Goal: Task Accomplishment & Management: Use online tool/utility

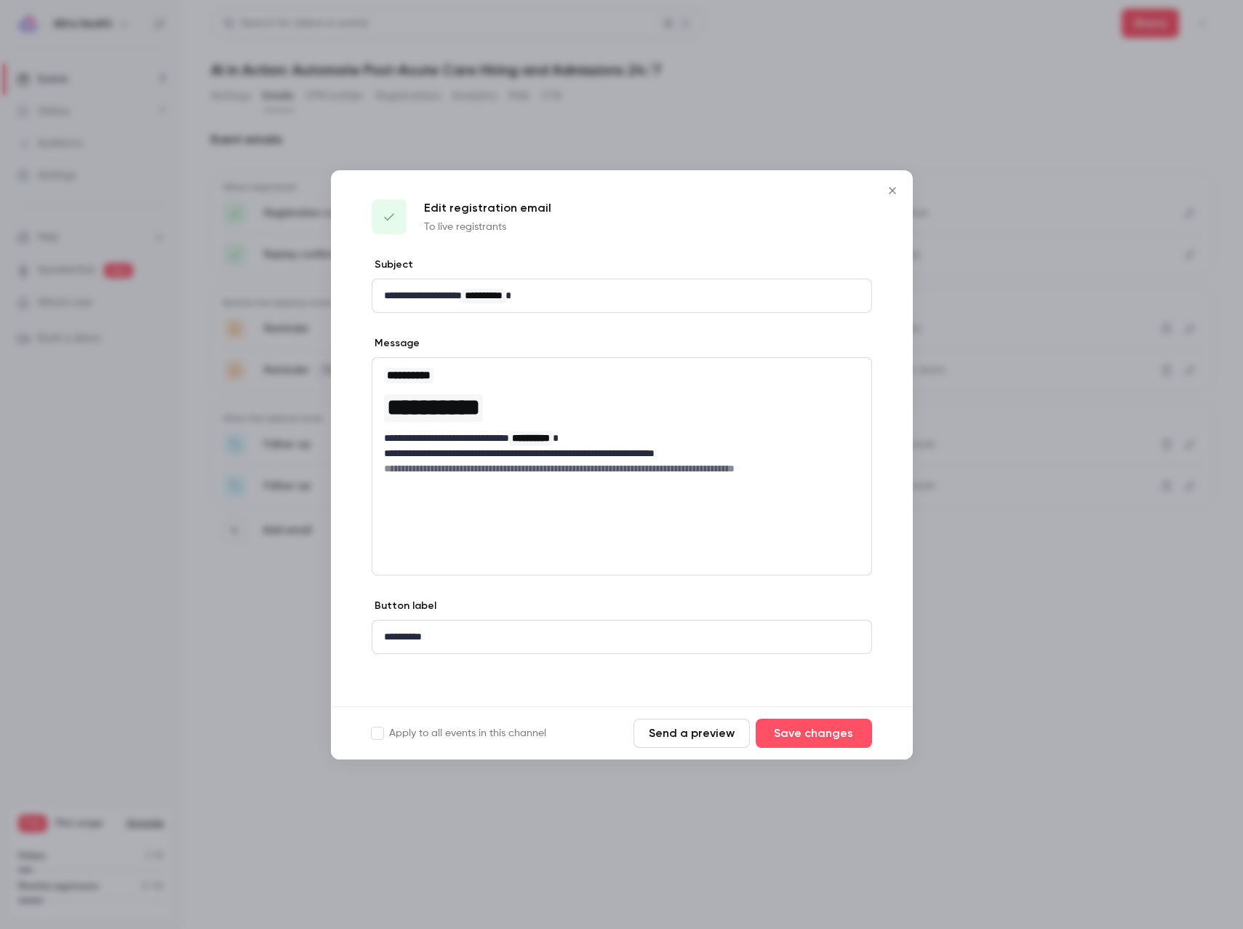
click at [899, 180] on button "Close" at bounding box center [892, 190] width 29 height 29
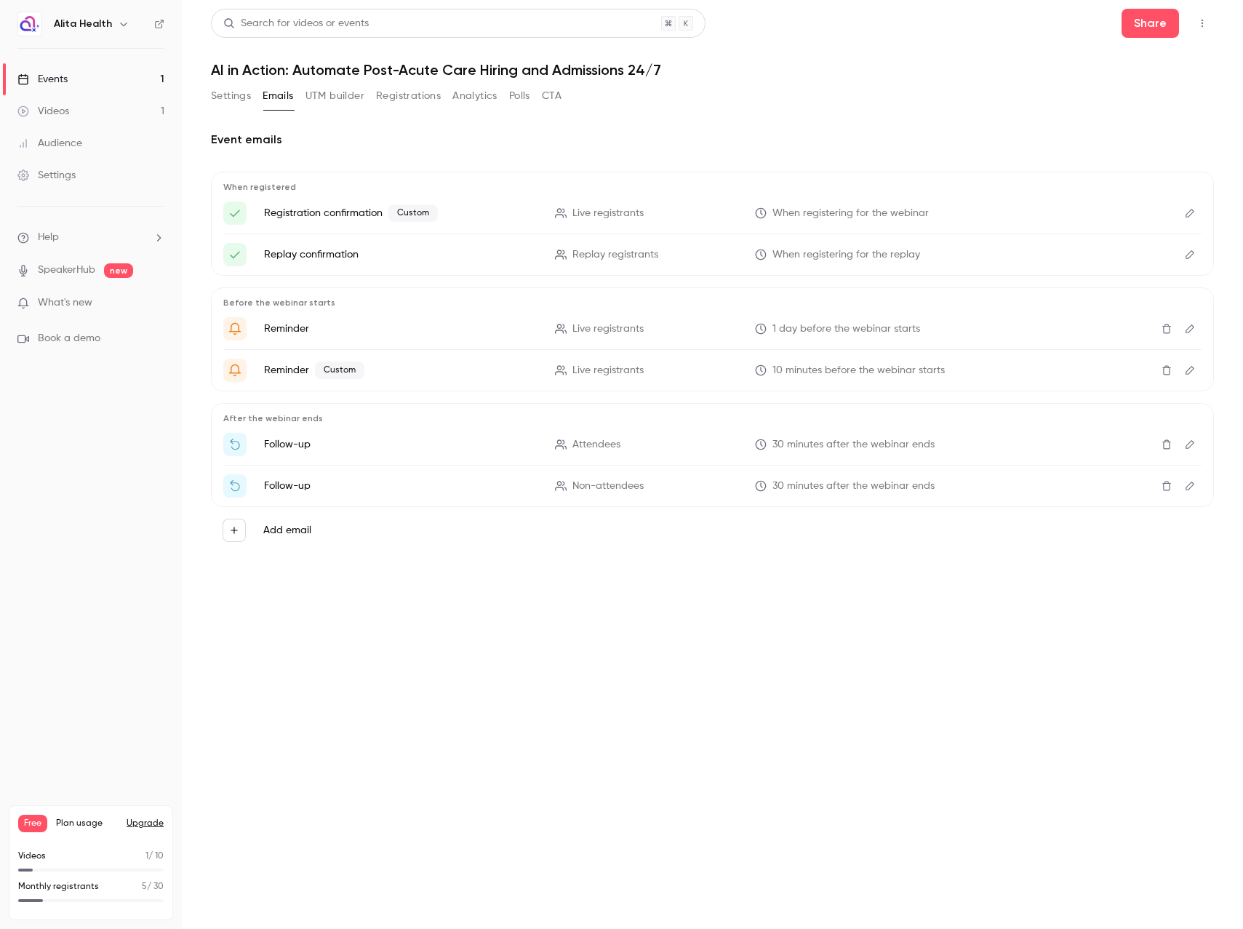
click at [239, 92] on button "Settings" at bounding box center [231, 95] width 40 height 23
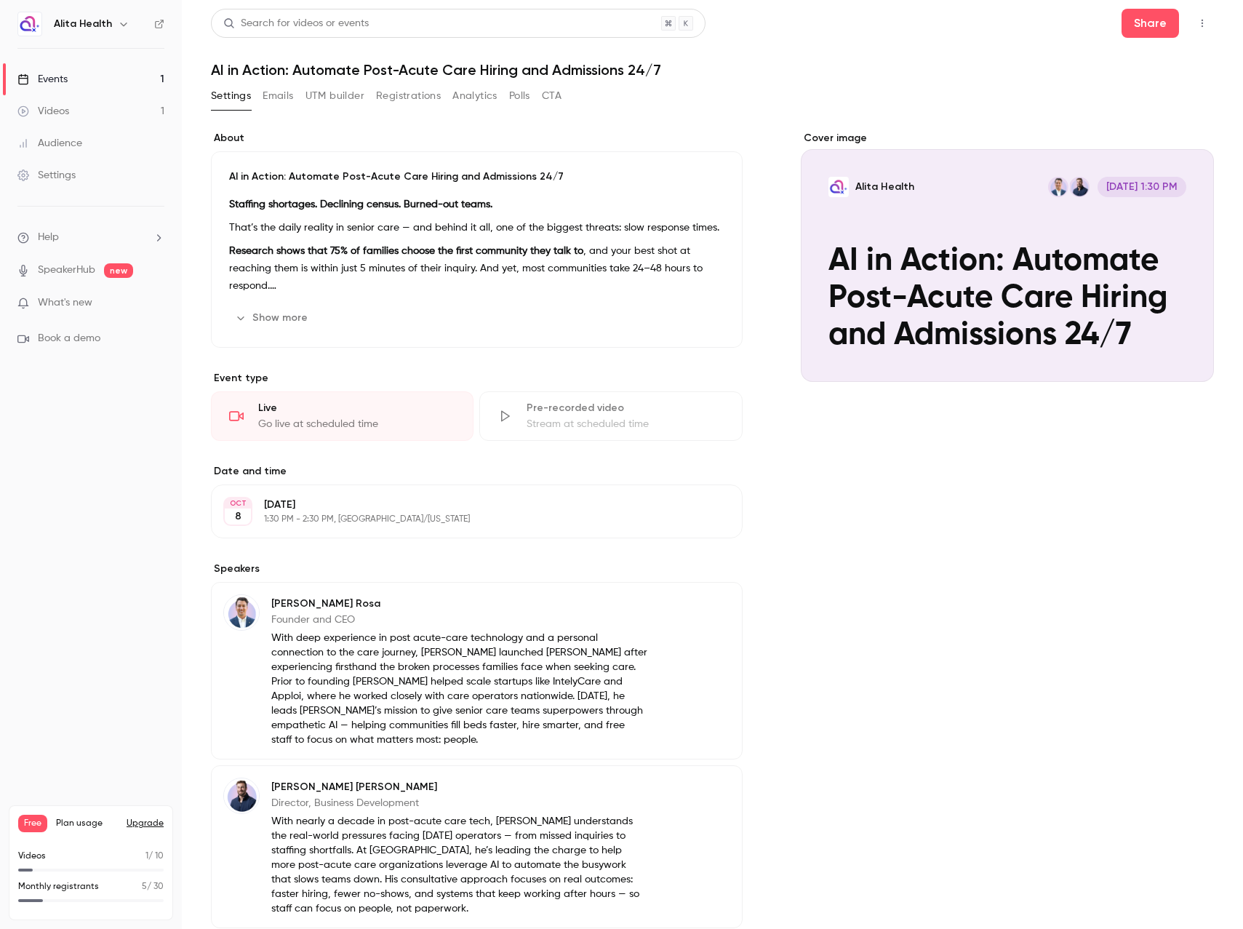
click at [414, 92] on button "Registrations" at bounding box center [408, 95] width 65 height 23
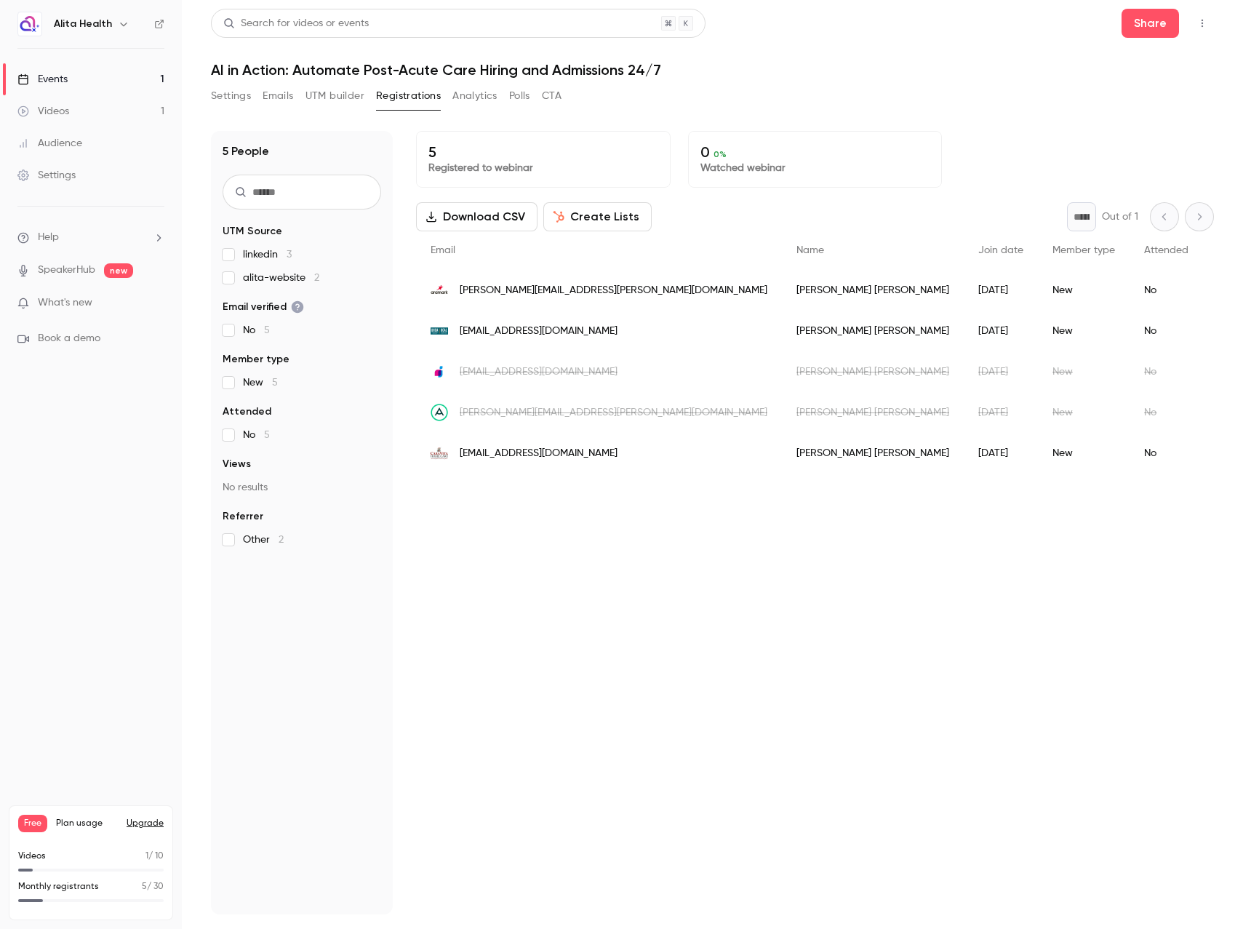
click at [625, 214] on button "Create Lists" at bounding box center [597, 216] width 108 height 29
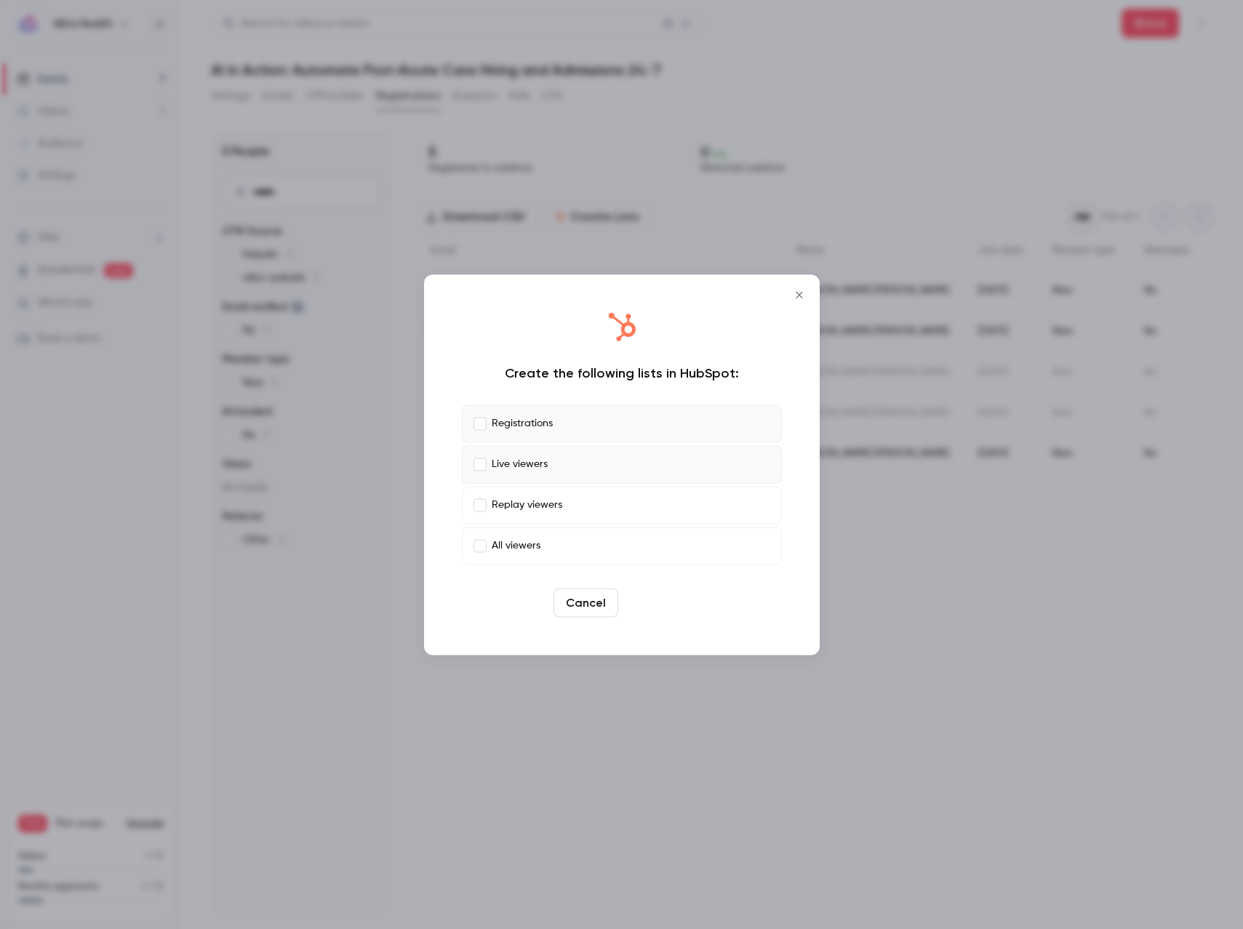
click at [663, 602] on button "Create" at bounding box center [656, 602] width 65 height 29
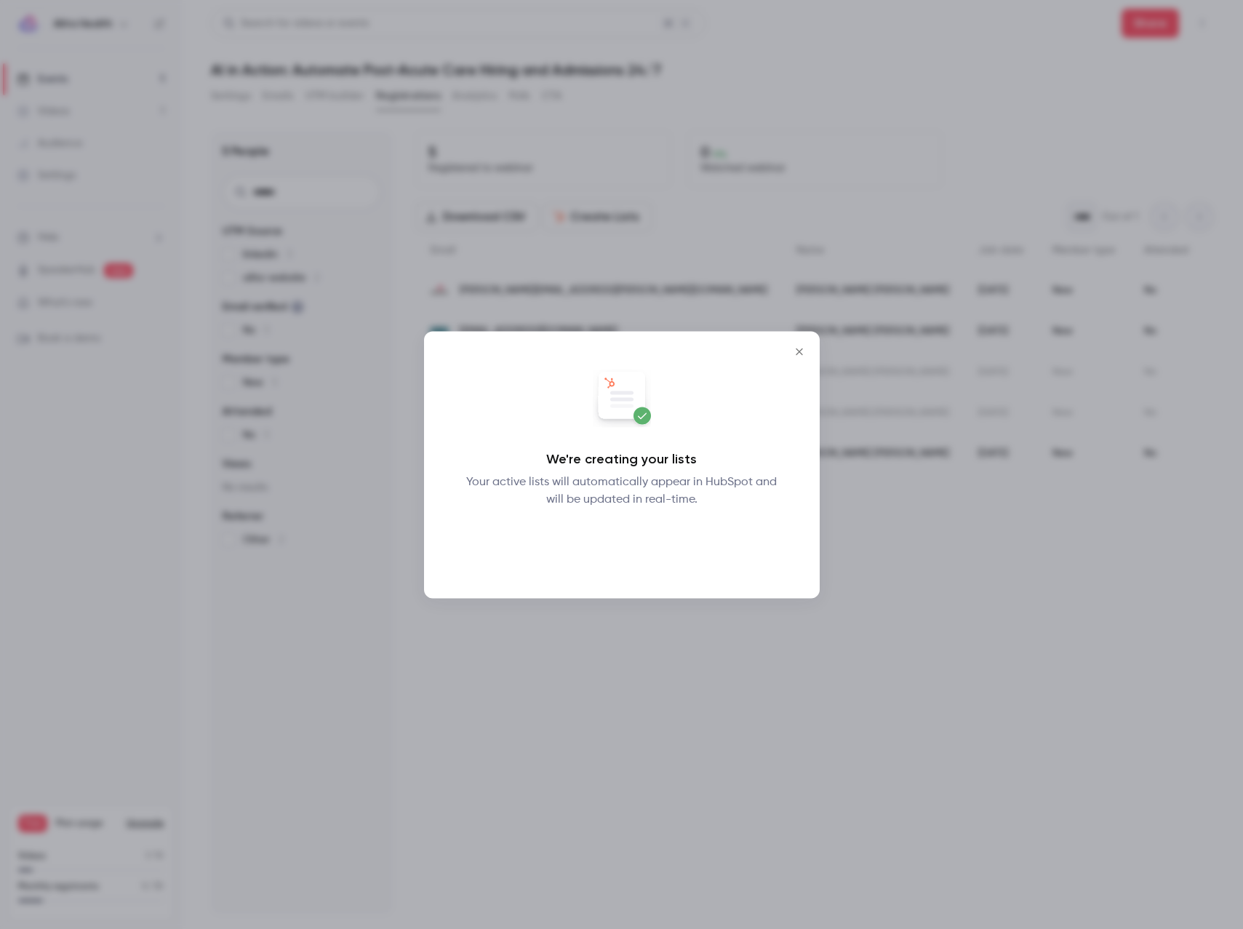
click at [625, 547] on button "Okay" at bounding box center [621, 545] width 53 height 29
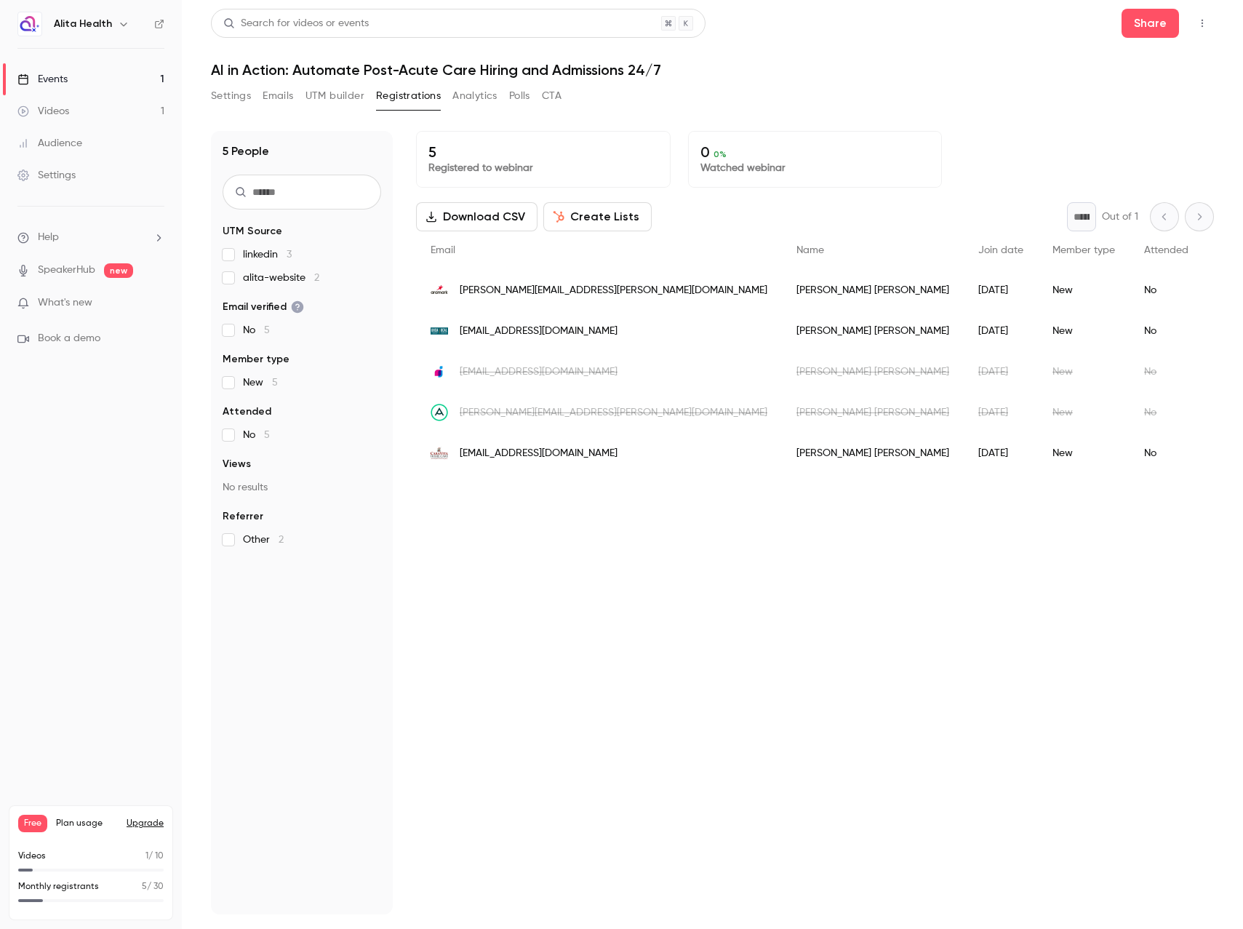
drag, startPoint x: 661, startPoint y: 631, endPoint x: 621, endPoint y: 442, distance: 193.3
click at [661, 616] on div "5 Registered to webinar 0 0 % Watched webinar Download CSV Create Lists * Out o…" at bounding box center [815, 522] width 798 height 783
